Goal: Information Seeking & Learning: Learn about a topic

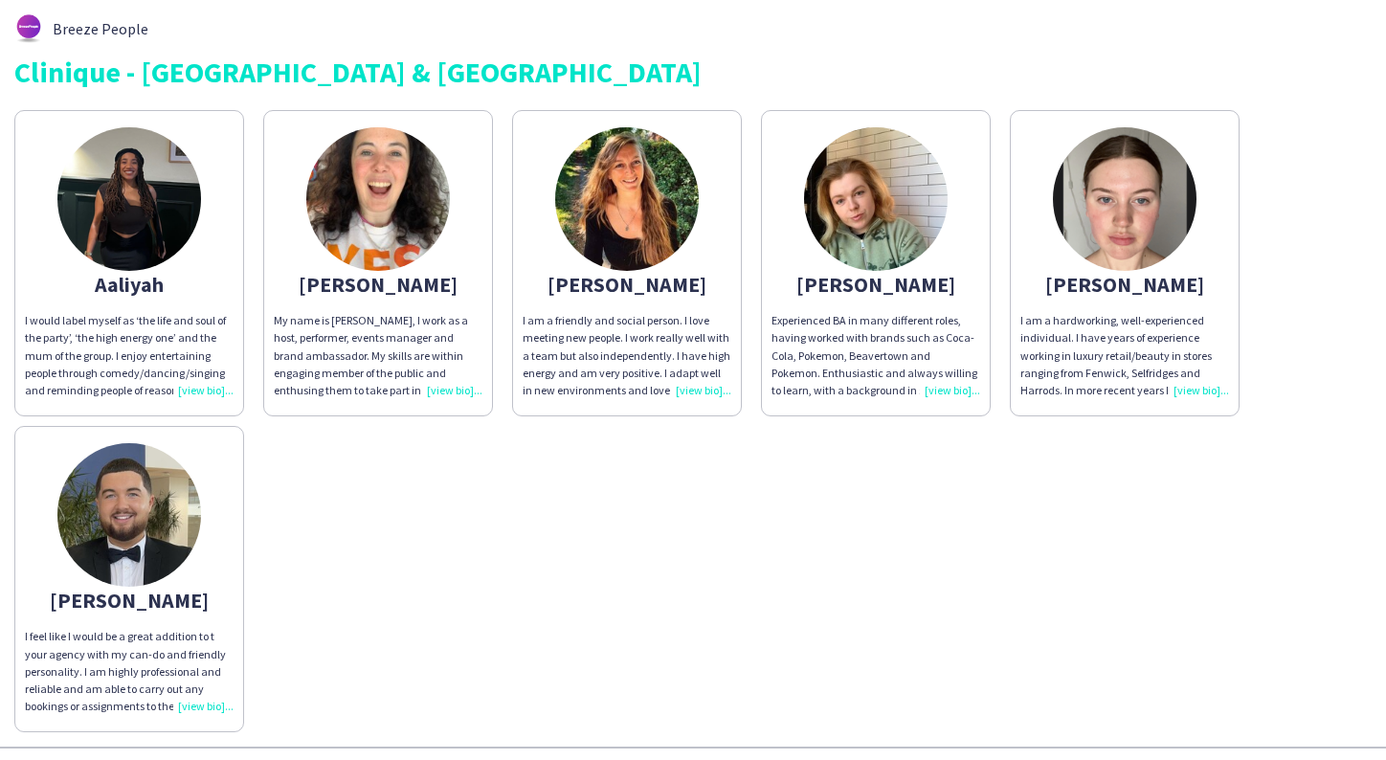
click at [652, 208] on img at bounding box center [627, 199] width 144 height 144
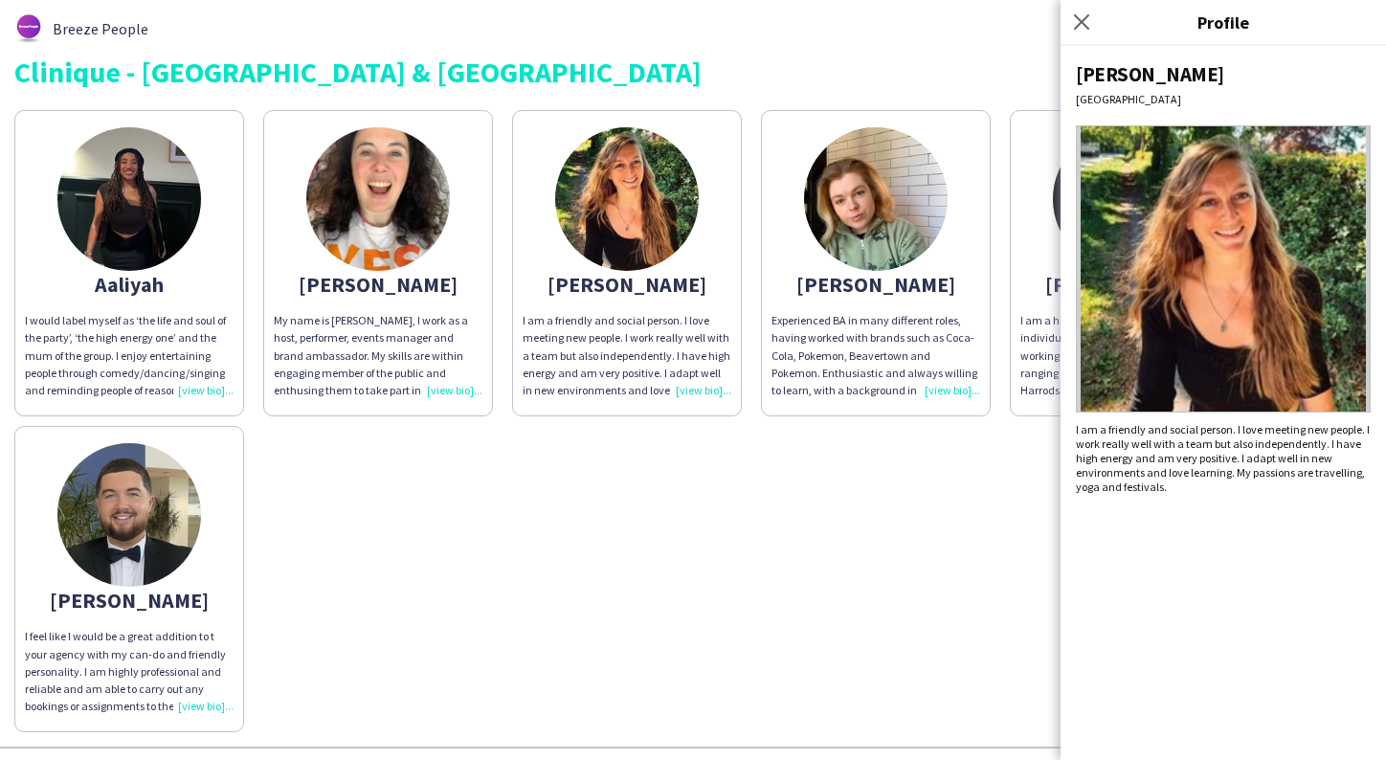
click at [600, 476] on div "[PERSON_NAME] I would label myself as ‘the life and soul of the party’, ‘the hi…" at bounding box center [692, 416] width 1357 height 632
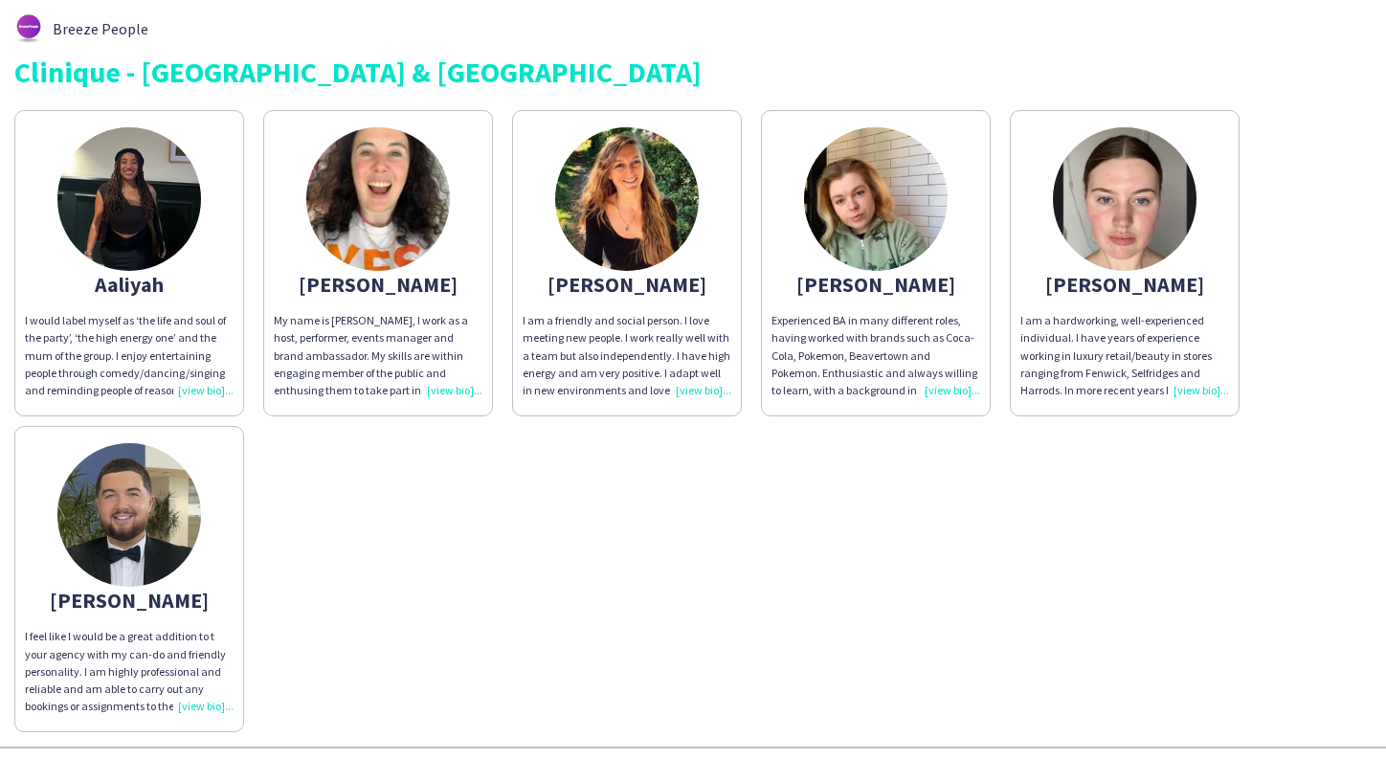
click at [167, 192] on img at bounding box center [129, 199] width 144 height 144
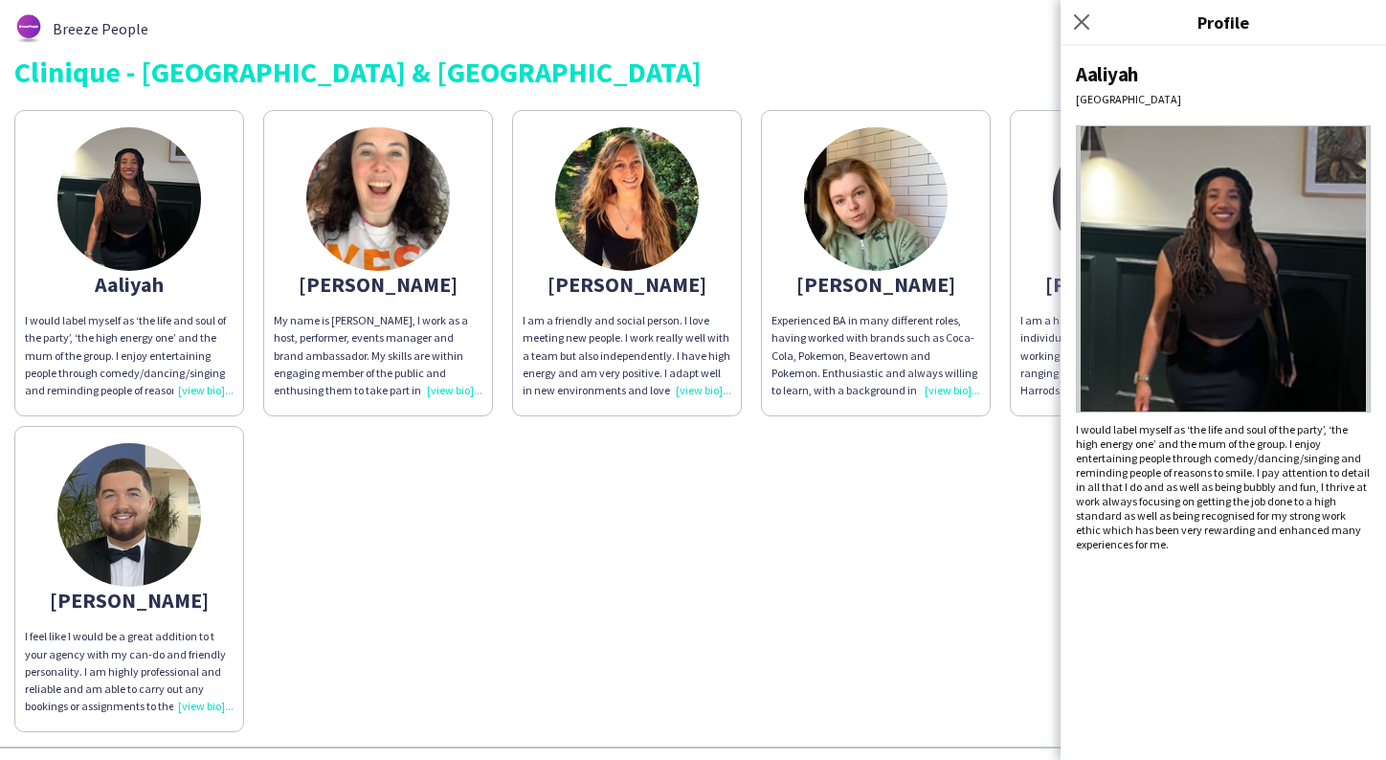
click at [351, 488] on div "[PERSON_NAME] I would label myself as ‘the life and soul of the party’, ‘the hi…" at bounding box center [692, 416] width 1357 height 632
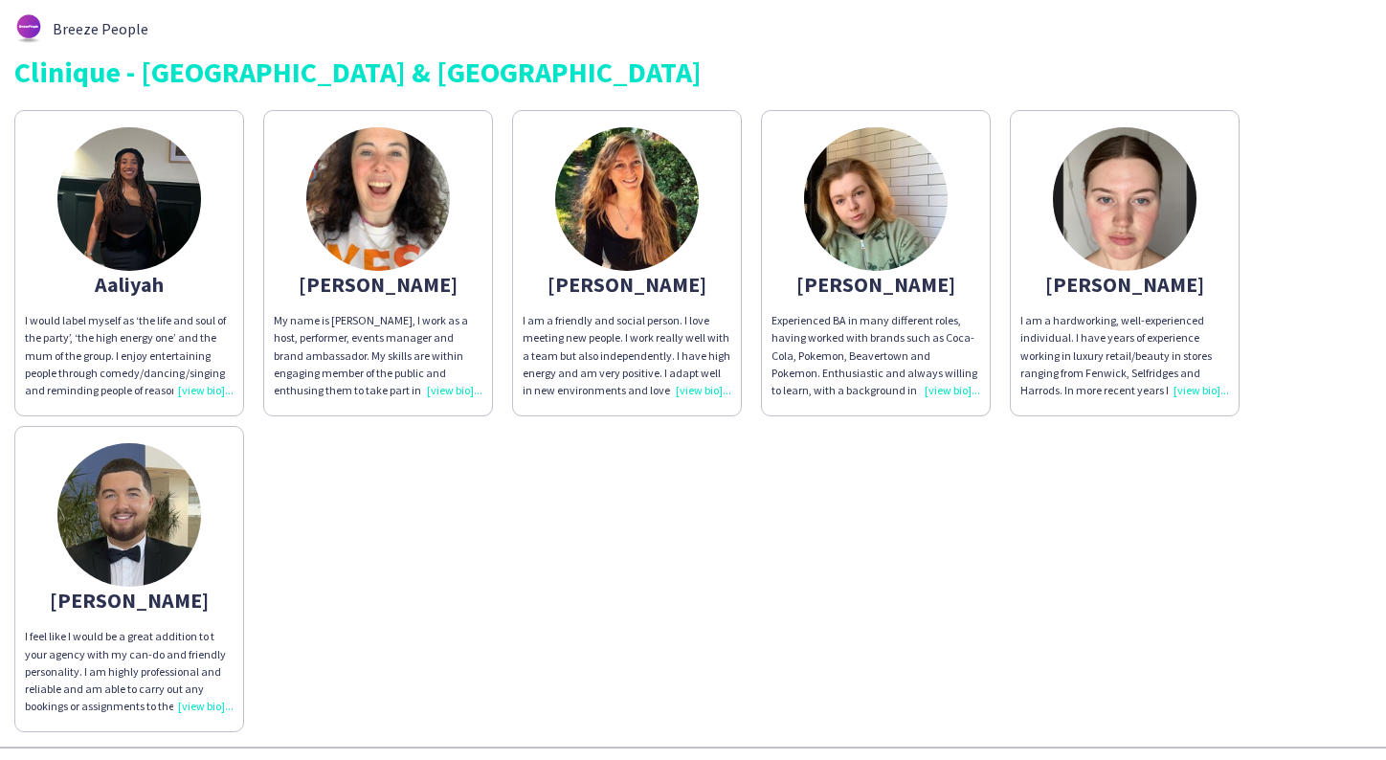
click at [364, 252] on img at bounding box center [378, 199] width 144 height 144
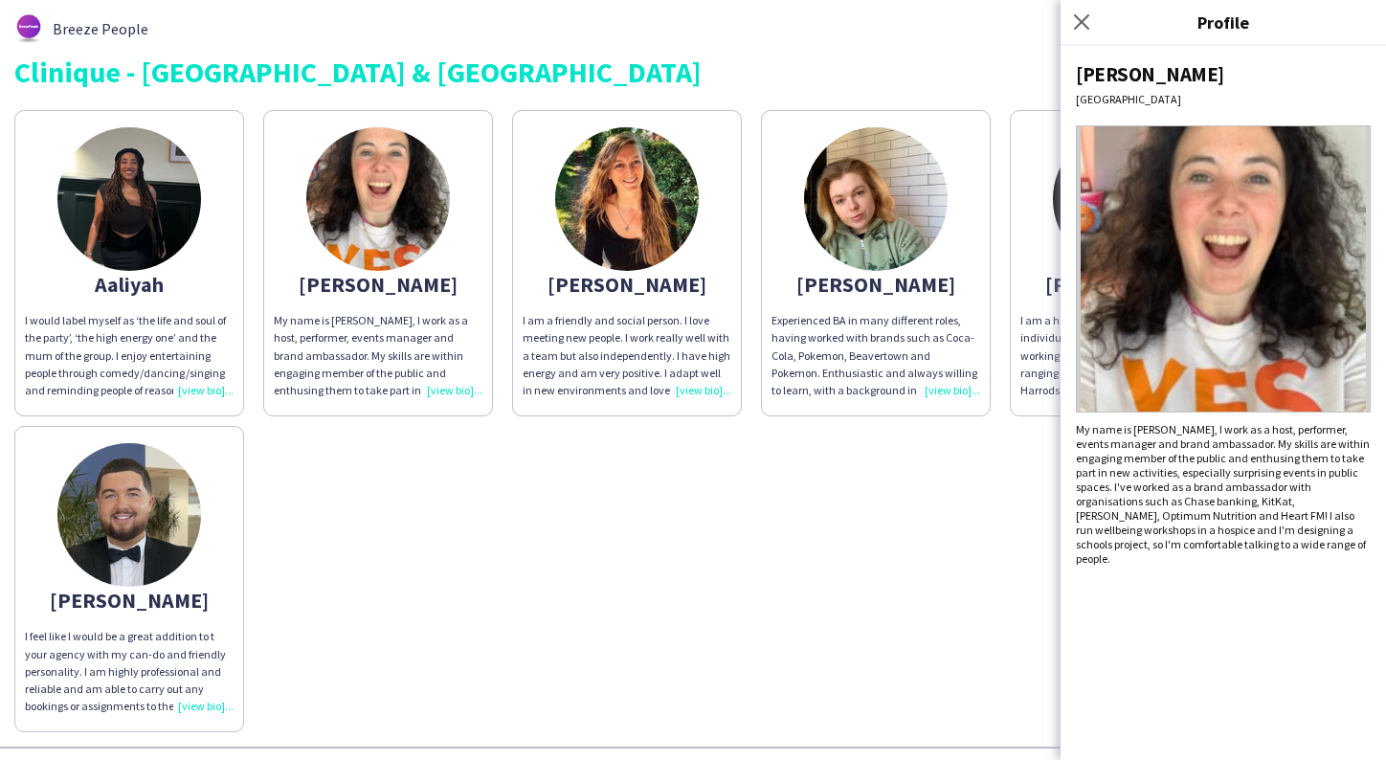
click at [446, 518] on div "[PERSON_NAME] I would label myself as ‘the life and soul of the party’, ‘the hi…" at bounding box center [692, 416] width 1357 height 632
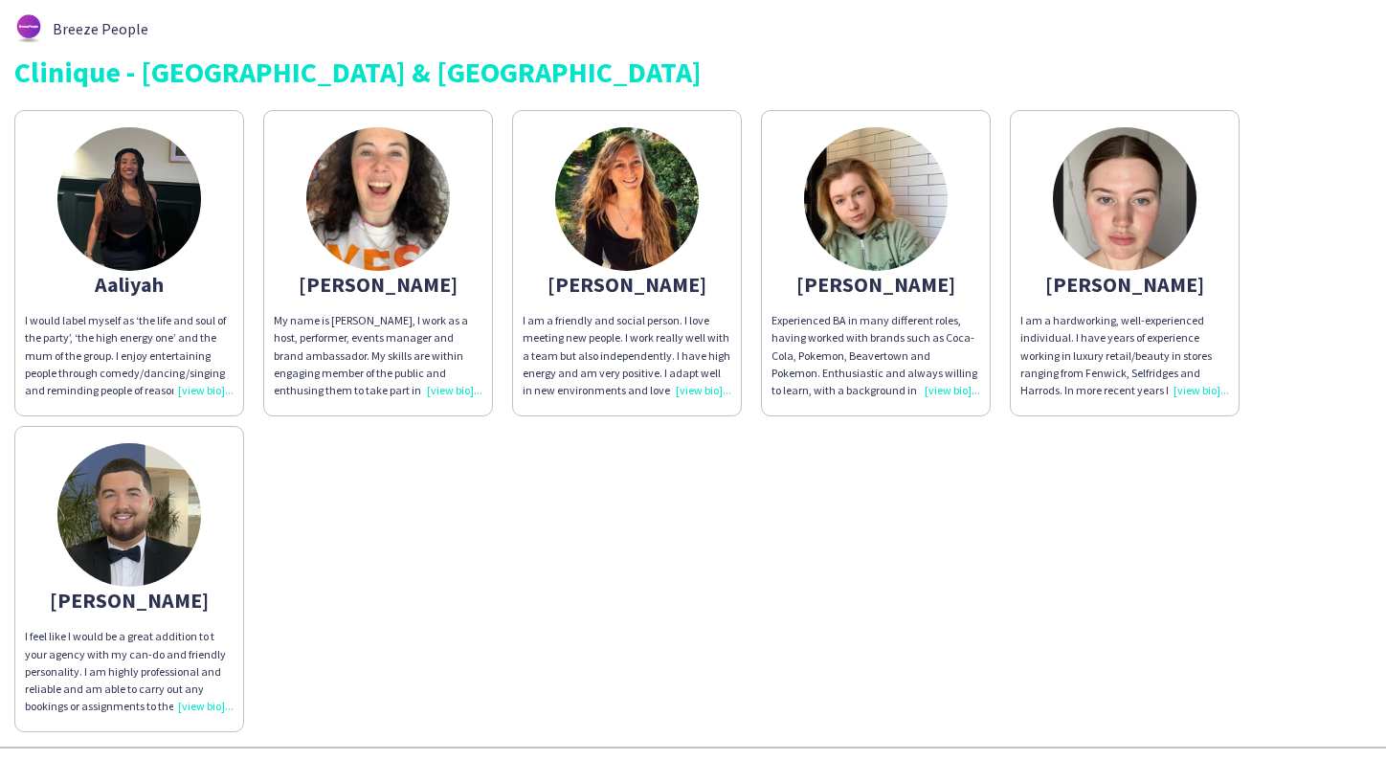
click at [648, 207] on img at bounding box center [627, 199] width 144 height 144
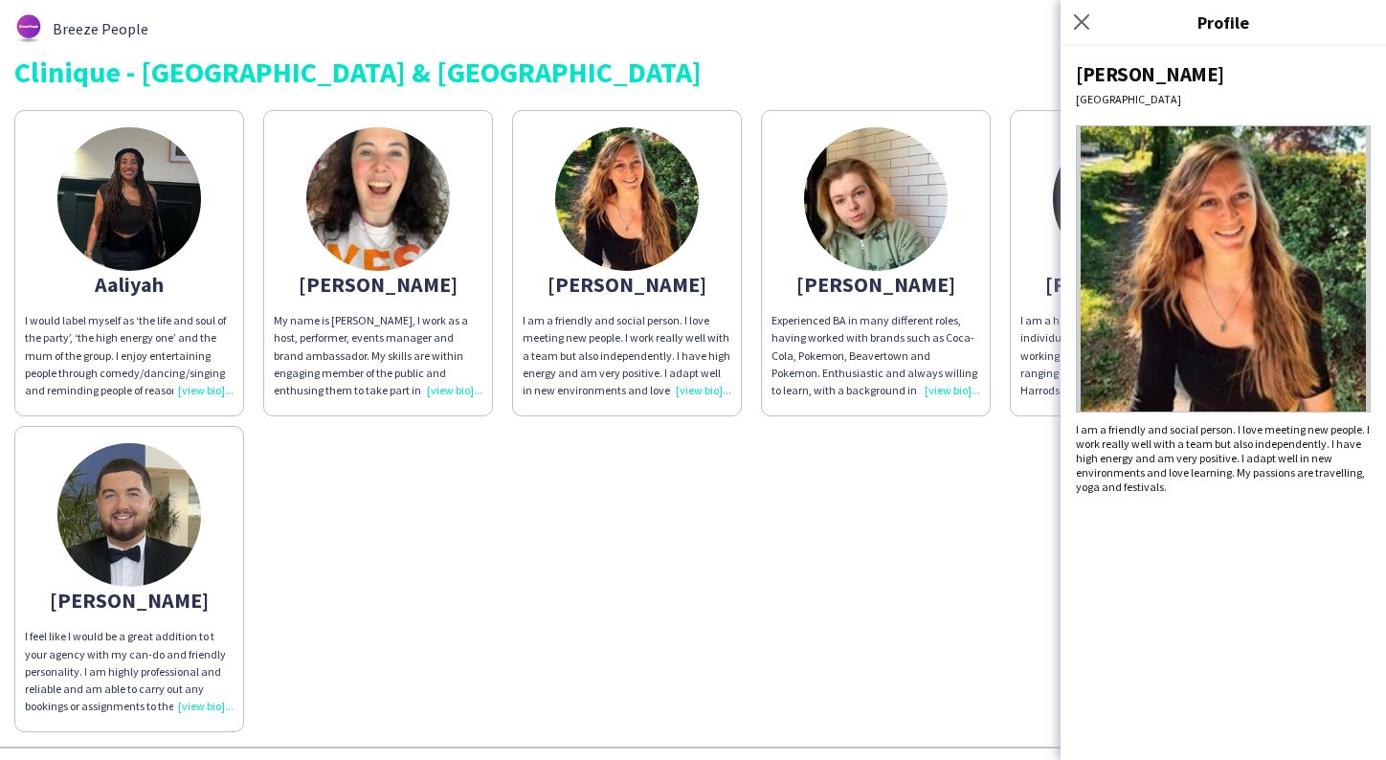
click at [682, 437] on div "[PERSON_NAME] I would label myself as ‘the life and soul of the party’, ‘the hi…" at bounding box center [692, 416] width 1357 height 632
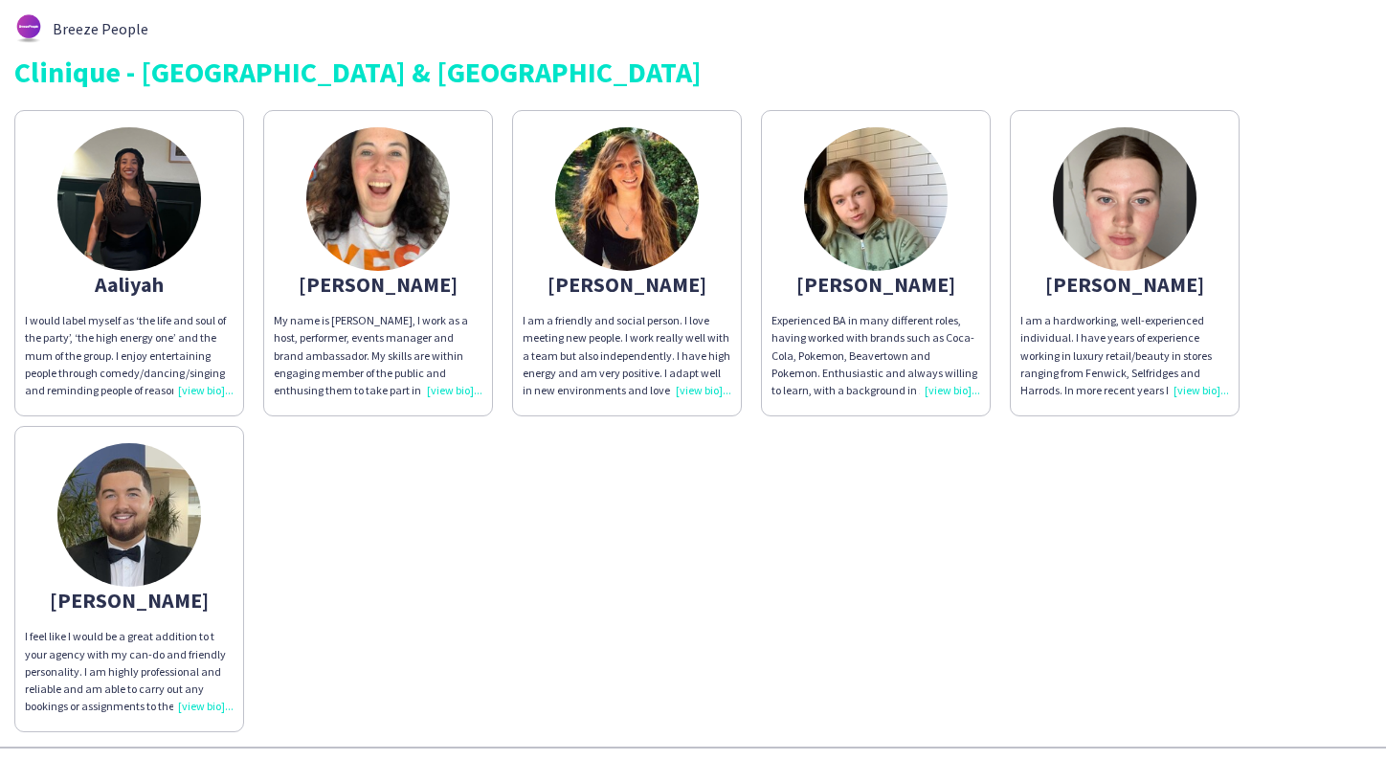
click at [1122, 231] on img at bounding box center [1125, 199] width 144 height 144
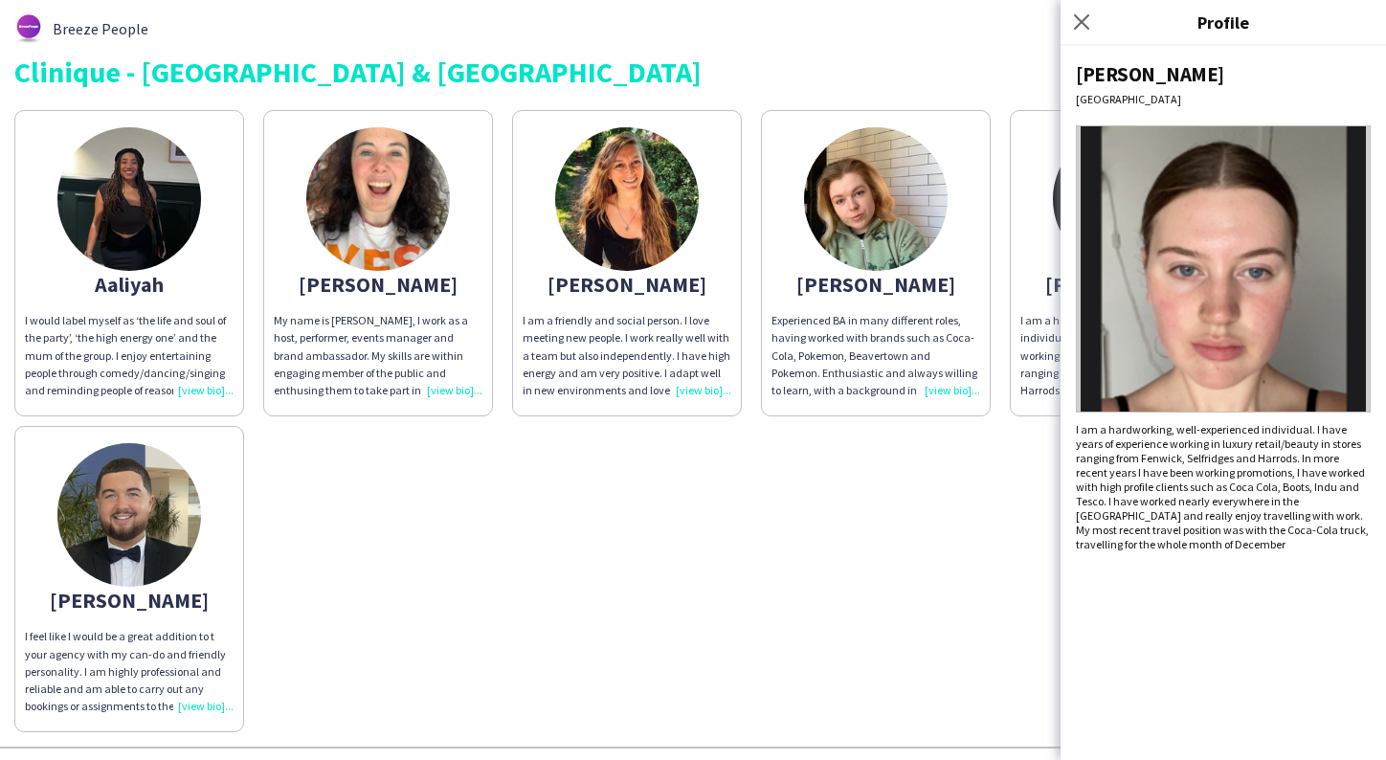
click at [678, 510] on div "[PERSON_NAME] I would label myself as ‘the life and soul of the party’, ‘the hi…" at bounding box center [692, 416] width 1357 height 632
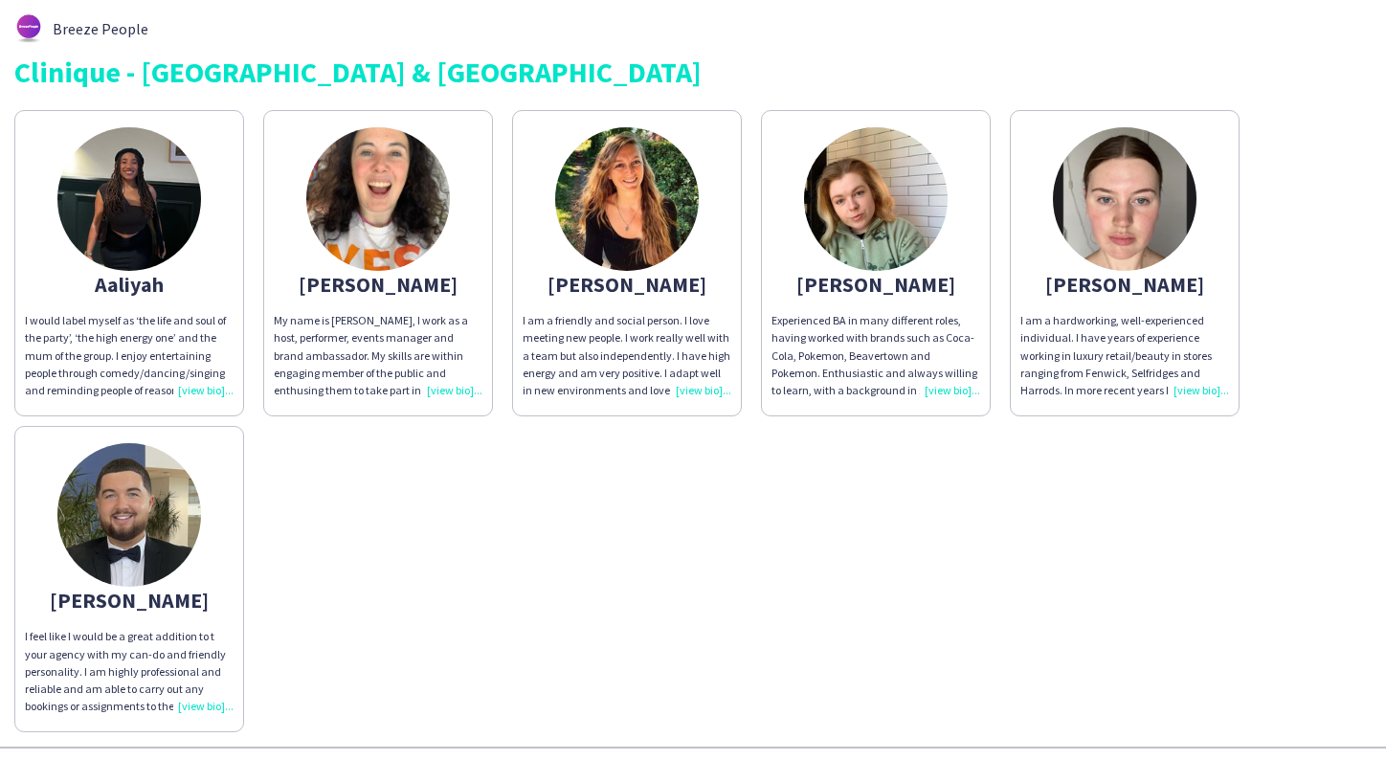
click at [152, 517] on img at bounding box center [129, 515] width 144 height 144
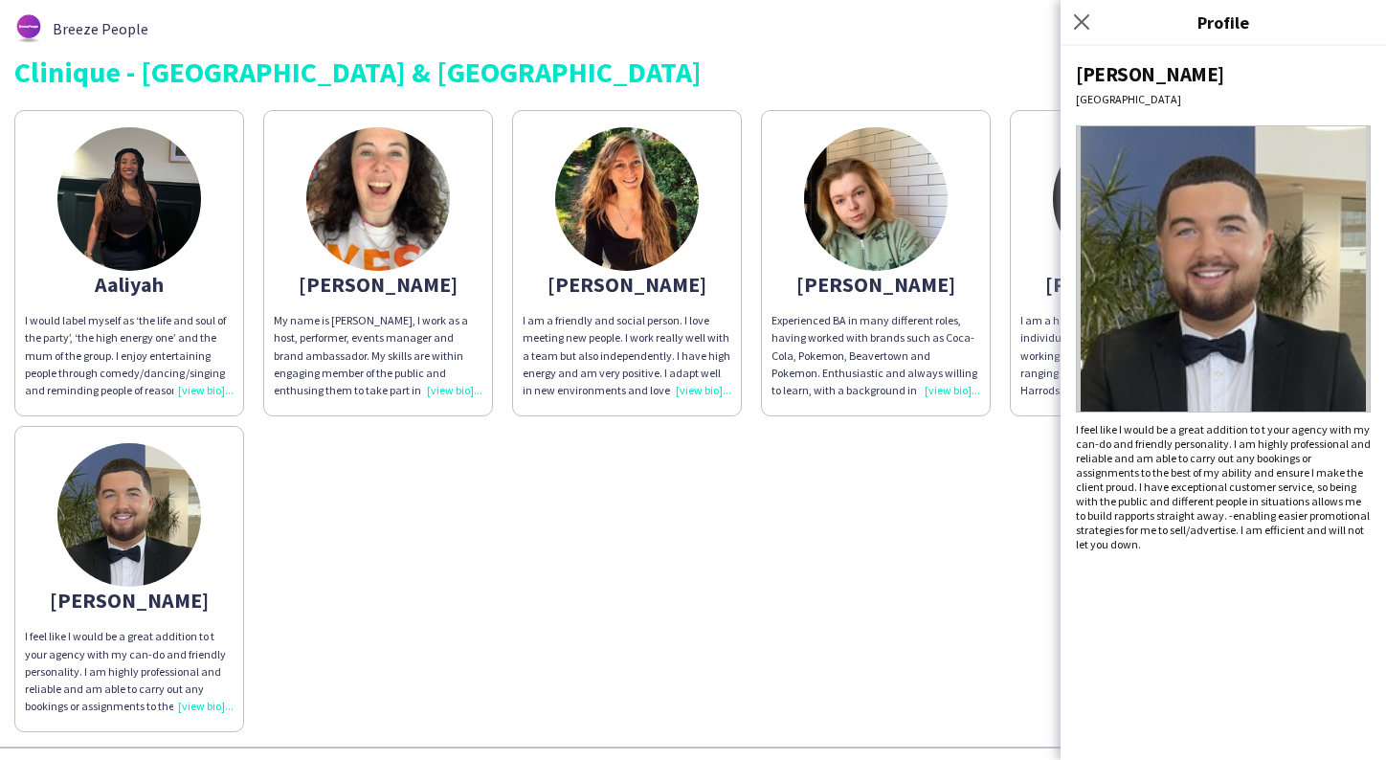
click at [522, 491] on div "[PERSON_NAME] I would label myself as ‘the life and soul of the party’, ‘the hi…" at bounding box center [692, 416] width 1357 height 632
